Goal: Communication & Community: Share content

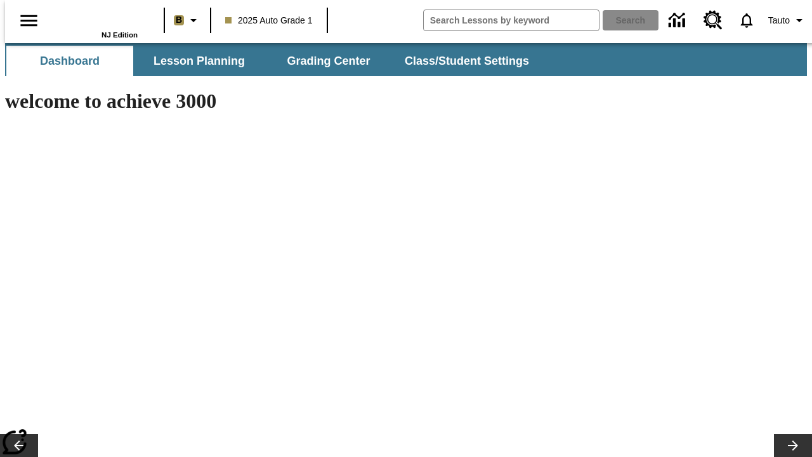
type input "-1"
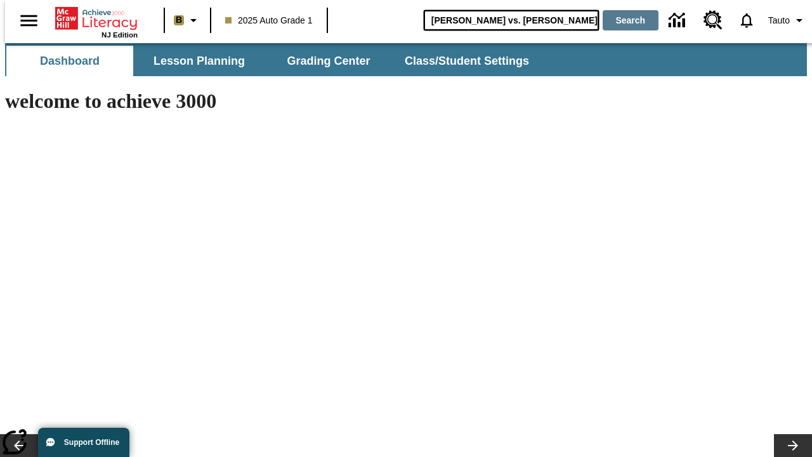
type input "[PERSON_NAME] vs. [PERSON_NAME]"
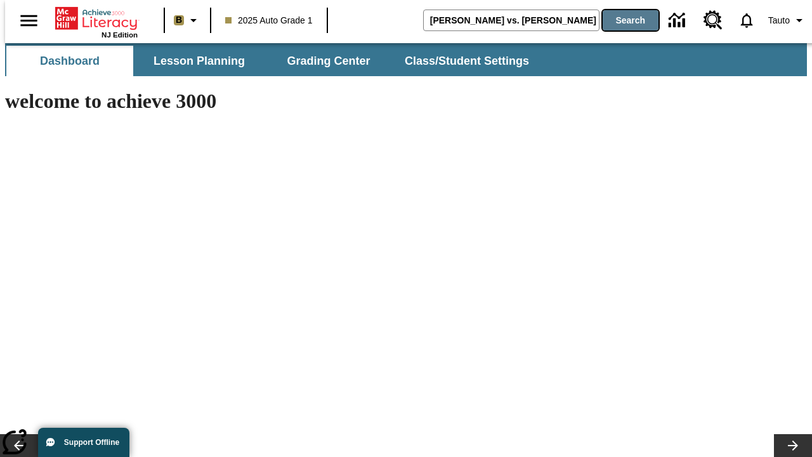
click at [623, 20] on button "Search" at bounding box center [631, 20] width 56 height 20
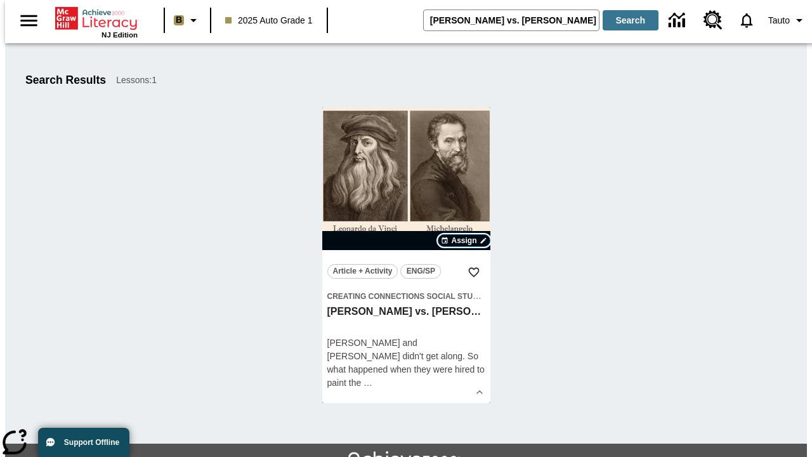
click at [464, 240] on span "Assign" at bounding box center [463, 240] width 25 height 11
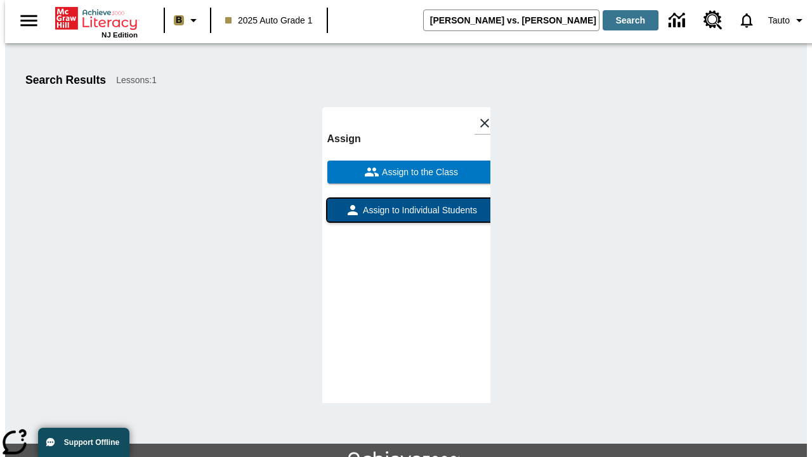
click at [406, 216] on span "Assign to Individual Students" at bounding box center [418, 210] width 117 height 13
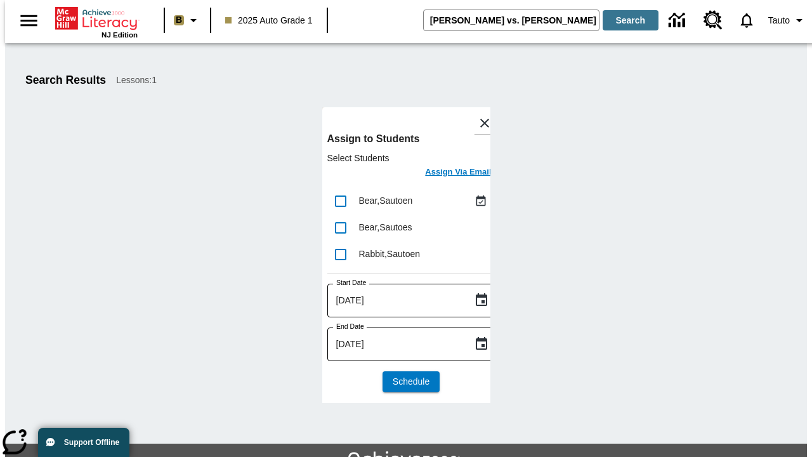
click at [449, 173] on h6 "Assign Via Email" at bounding box center [458, 172] width 66 height 15
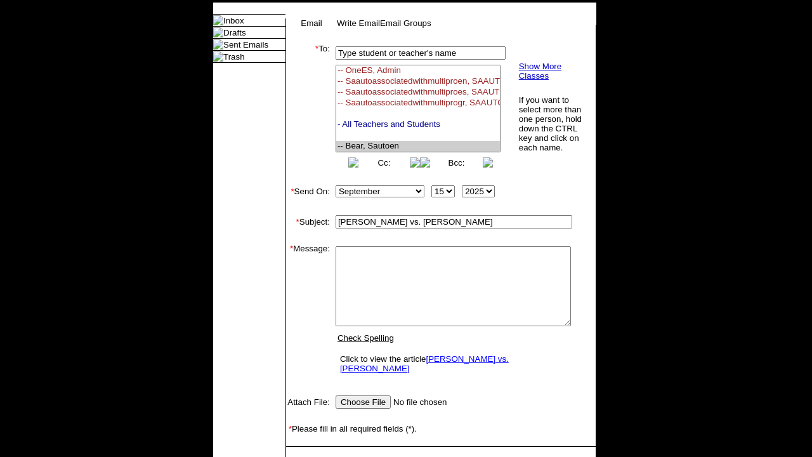
select select "U,22992008,1"
type textarea "email body message"
click at [305, 456] on link "Send" at bounding box center [304, 466] width 20 height 10
